Goal: Check status: Check status

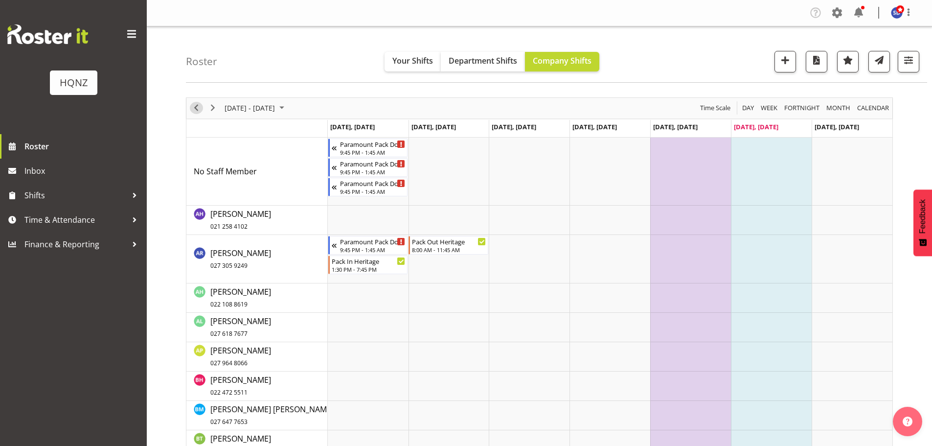
click at [197, 106] on span "Previous" at bounding box center [196, 108] width 12 height 12
